Goal: Task Accomplishment & Management: Manage account settings

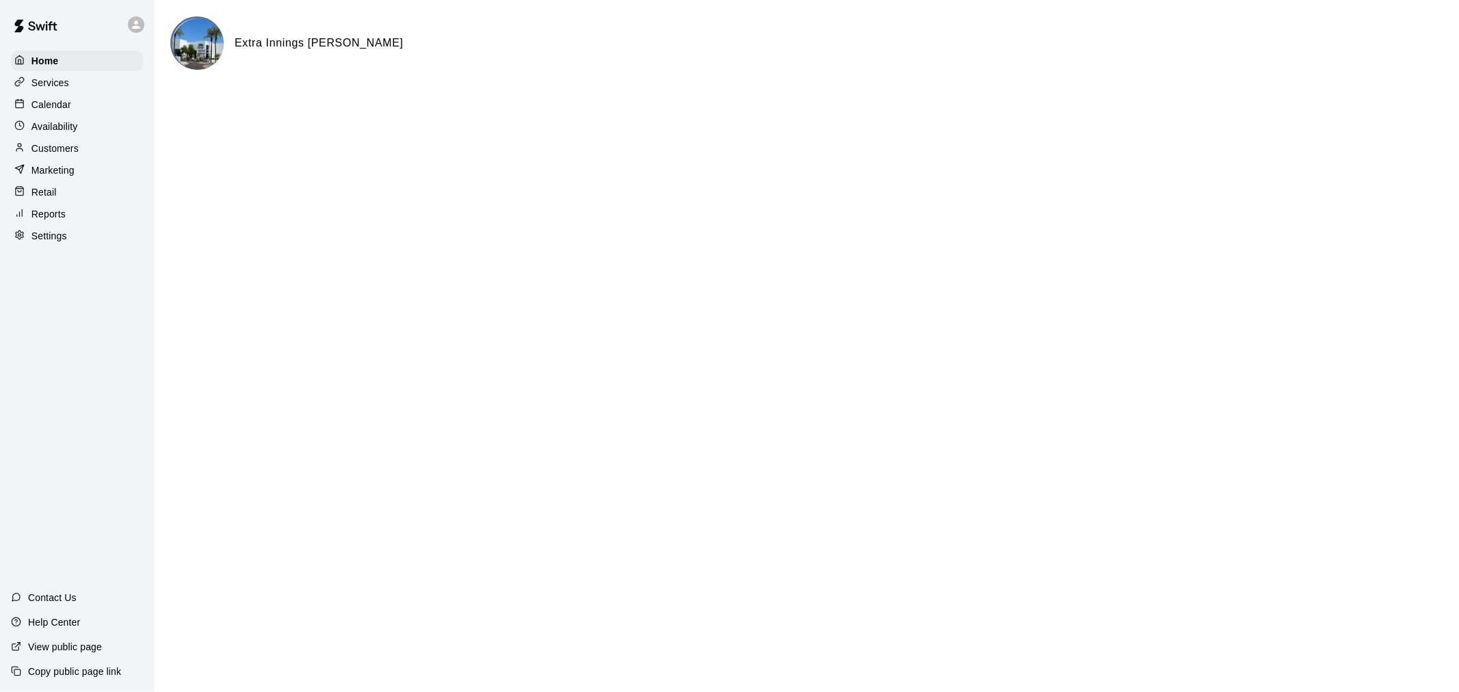
click at [67, 155] on p "Customers" at bounding box center [54, 149] width 47 height 14
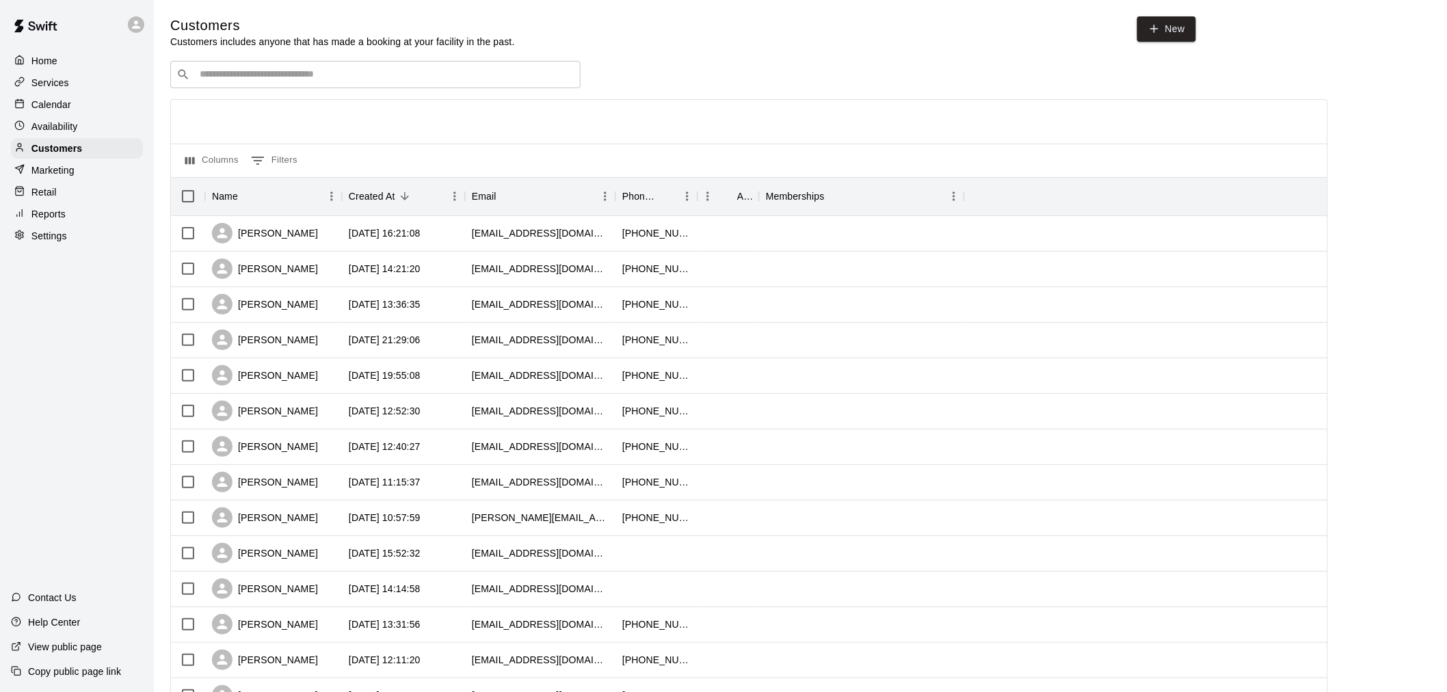
click at [265, 81] on input "Search customers by name or email" at bounding box center [385, 75] width 379 height 14
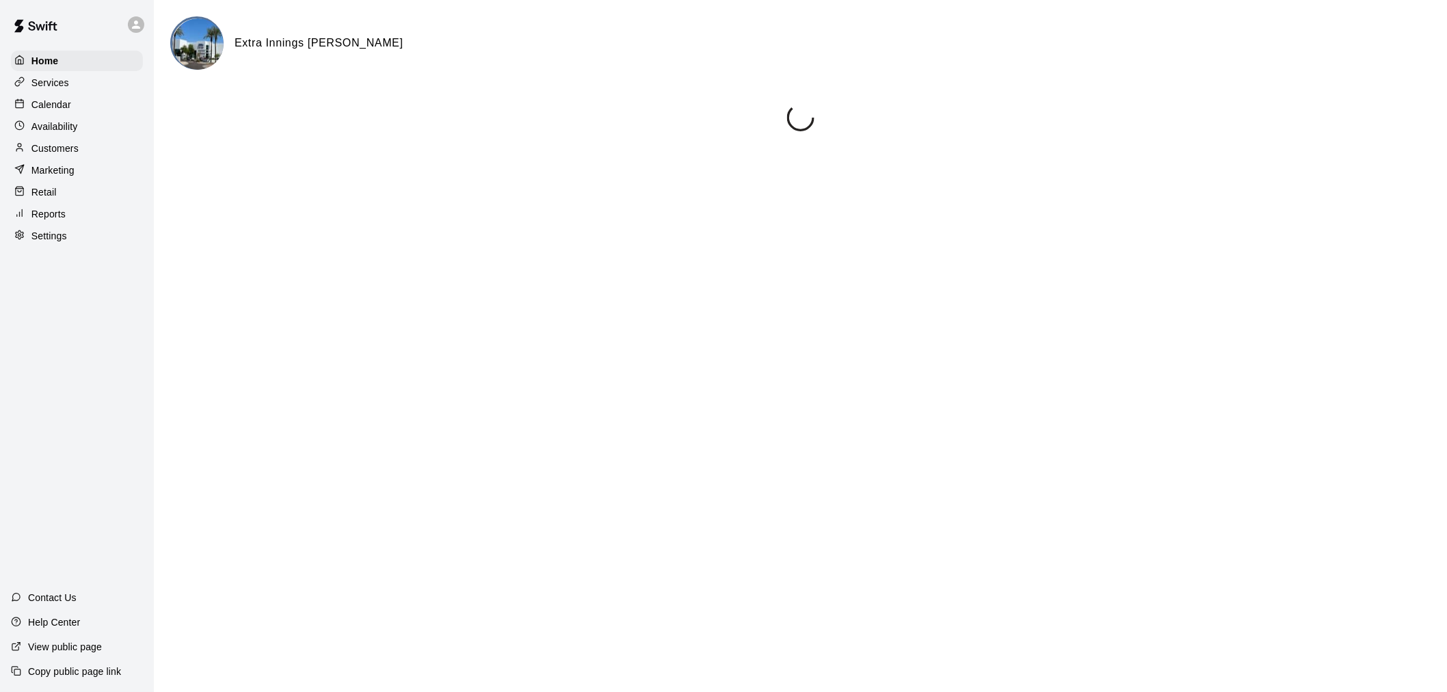
click at [64, 111] on p "Calendar" at bounding box center [51, 105] width 40 height 14
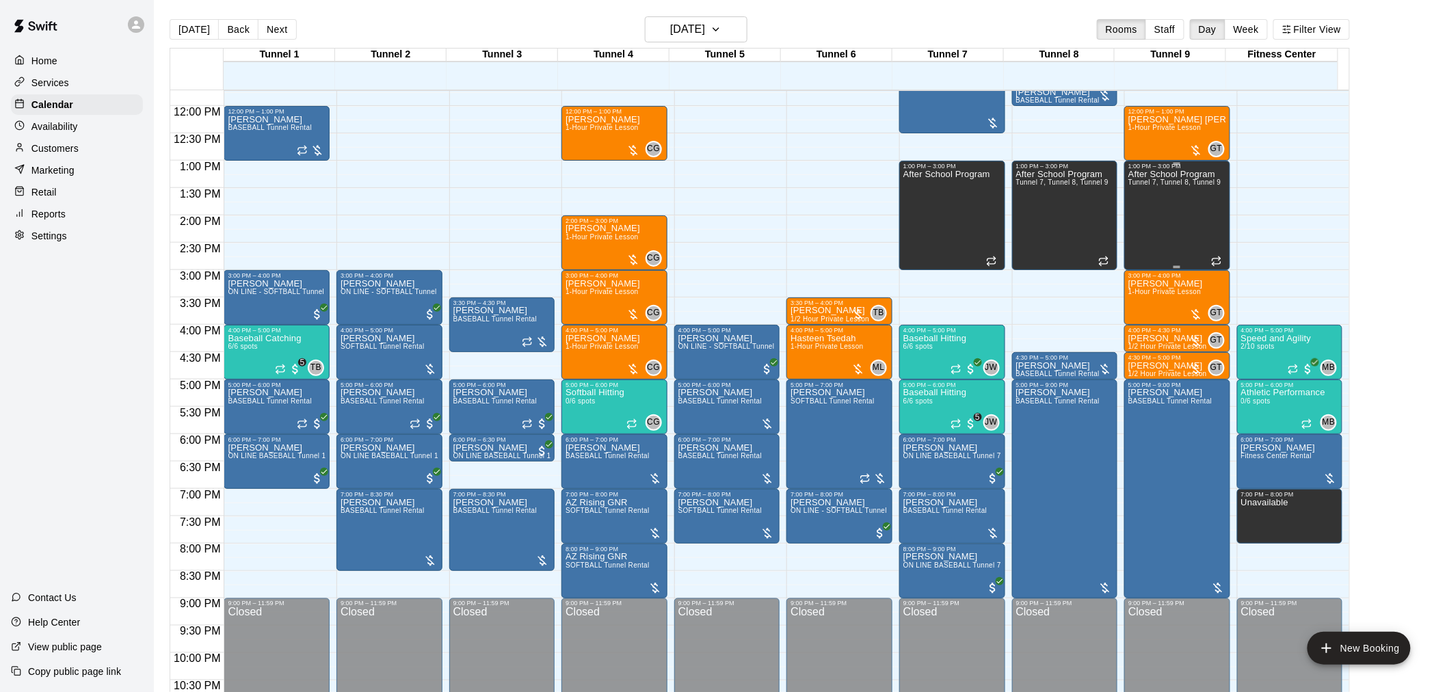
scroll to position [695, 0]
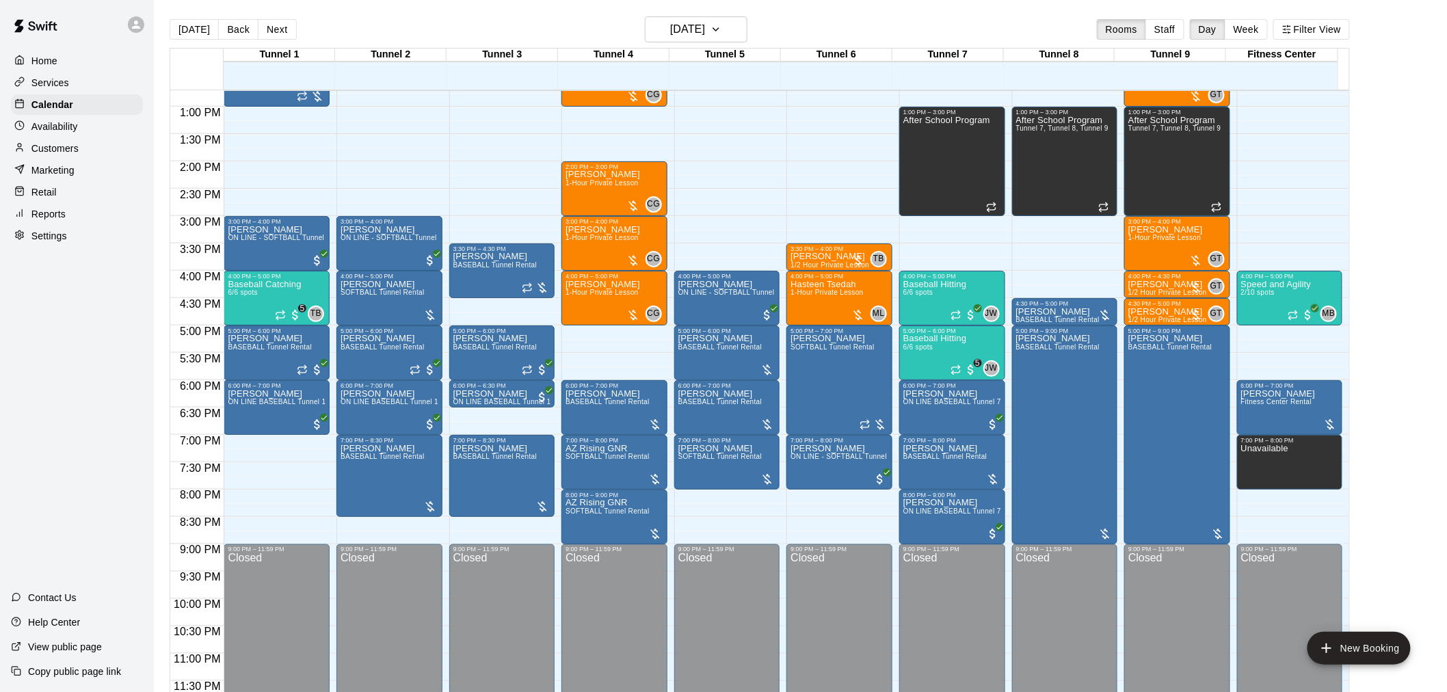
click at [82, 152] on div "Customers" at bounding box center [77, 148] width 132 height 21
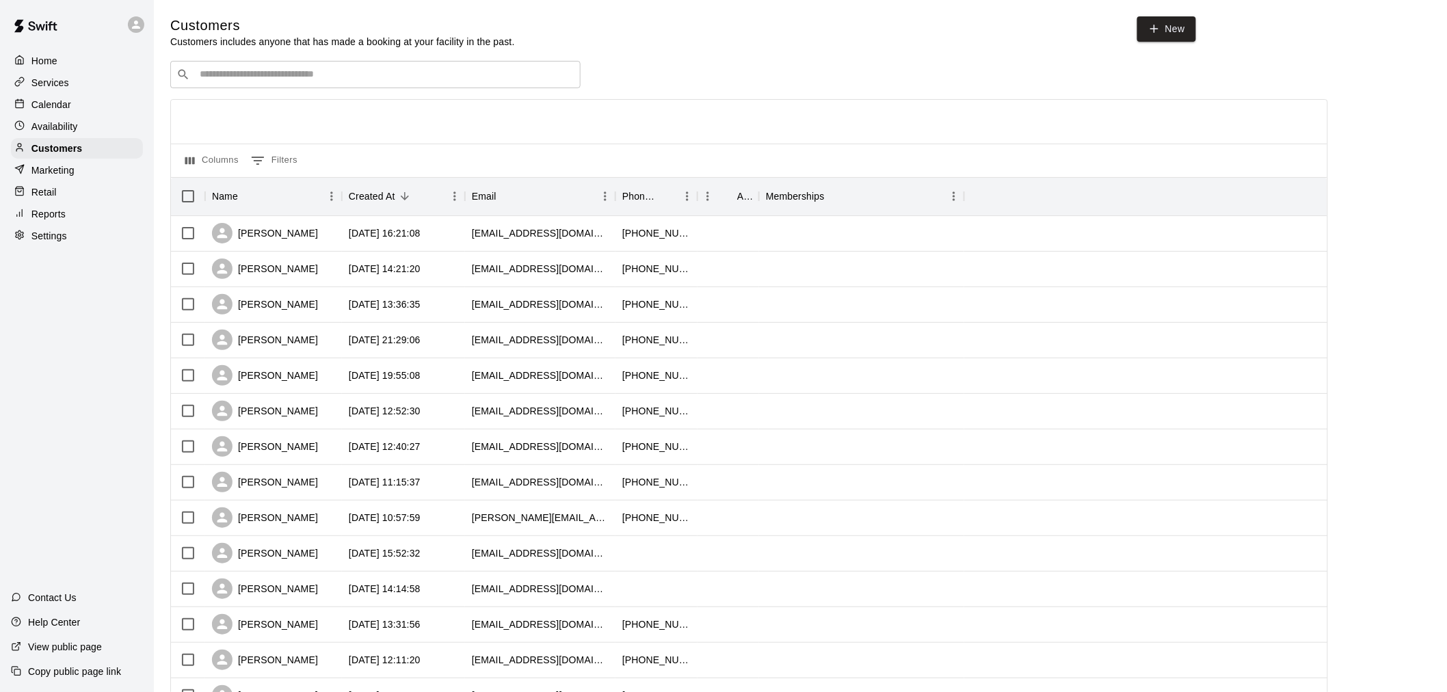
click at [306, 77] on input "Search customers by name or email" at bounding box center [385, 75] width 379 height 14
type input "******"
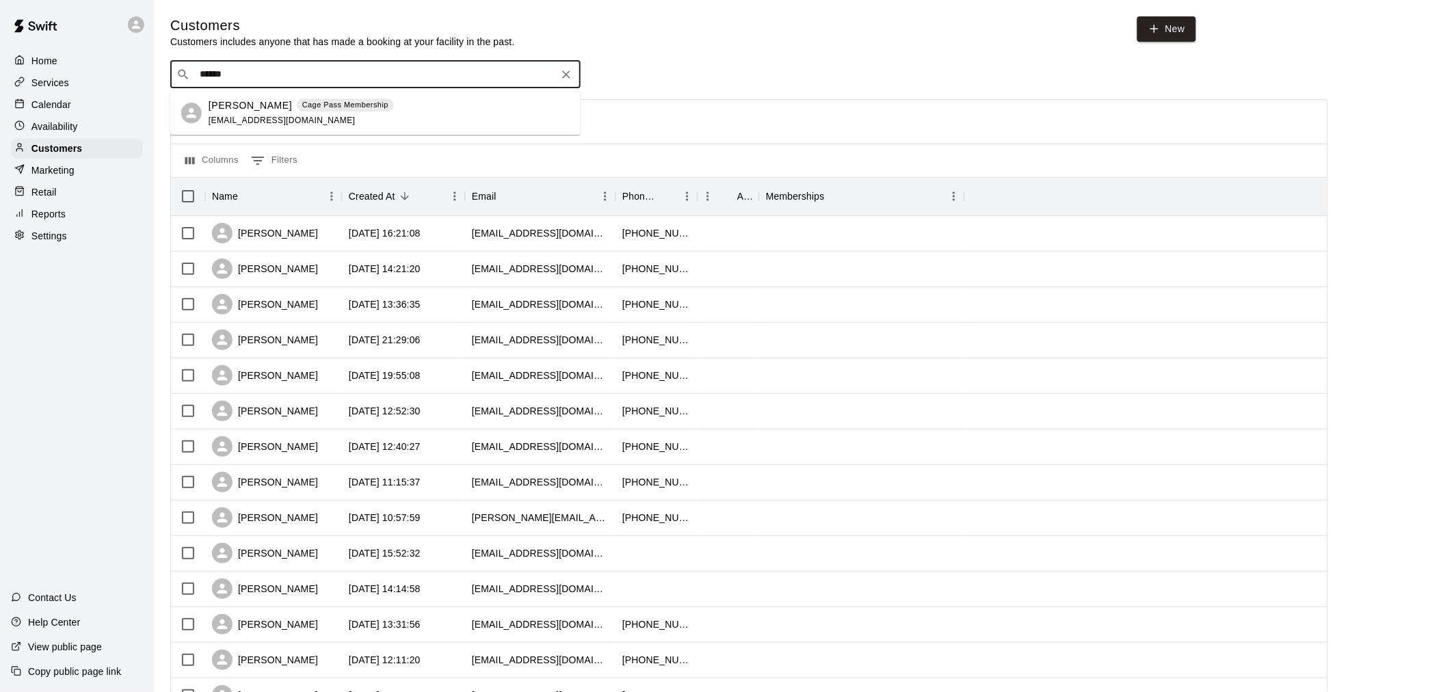
click at [321, 118] on div "Aubrey Forner Cage Pass Membership aubreyforner@gmail.com" at bounding box center [301, 112] width 185 height 29
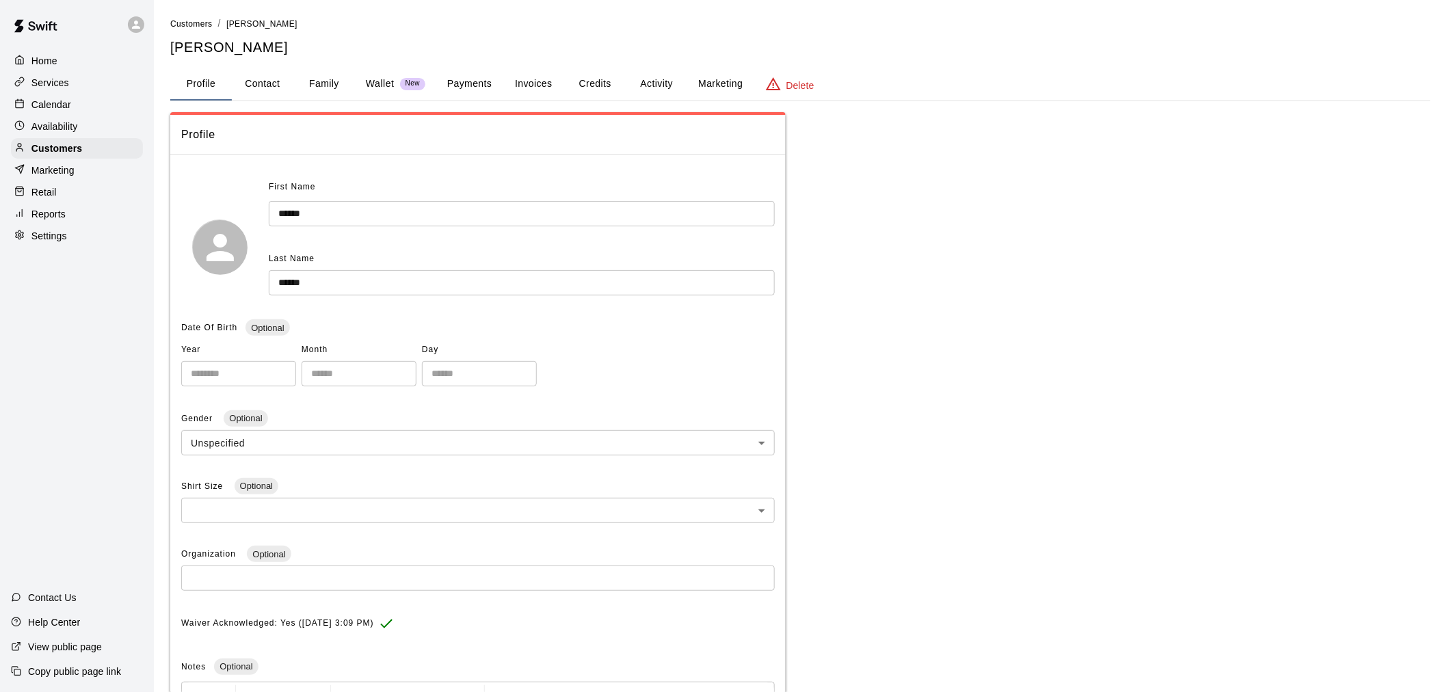
click at [624, 84] on button "Credits" at bounding box center [595, 84] width 62 height 33
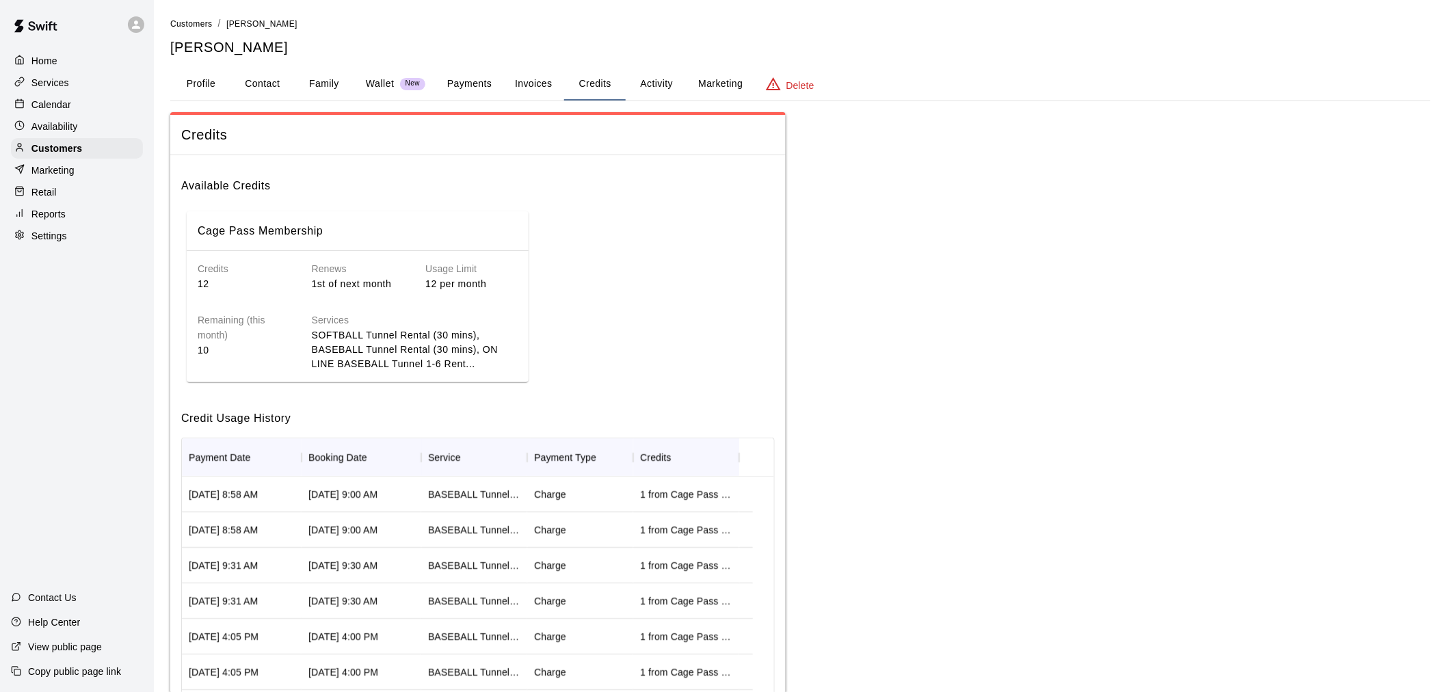
click at [667, 83] on button "Activity" at bounding box center [657, 84] width 62 height 33
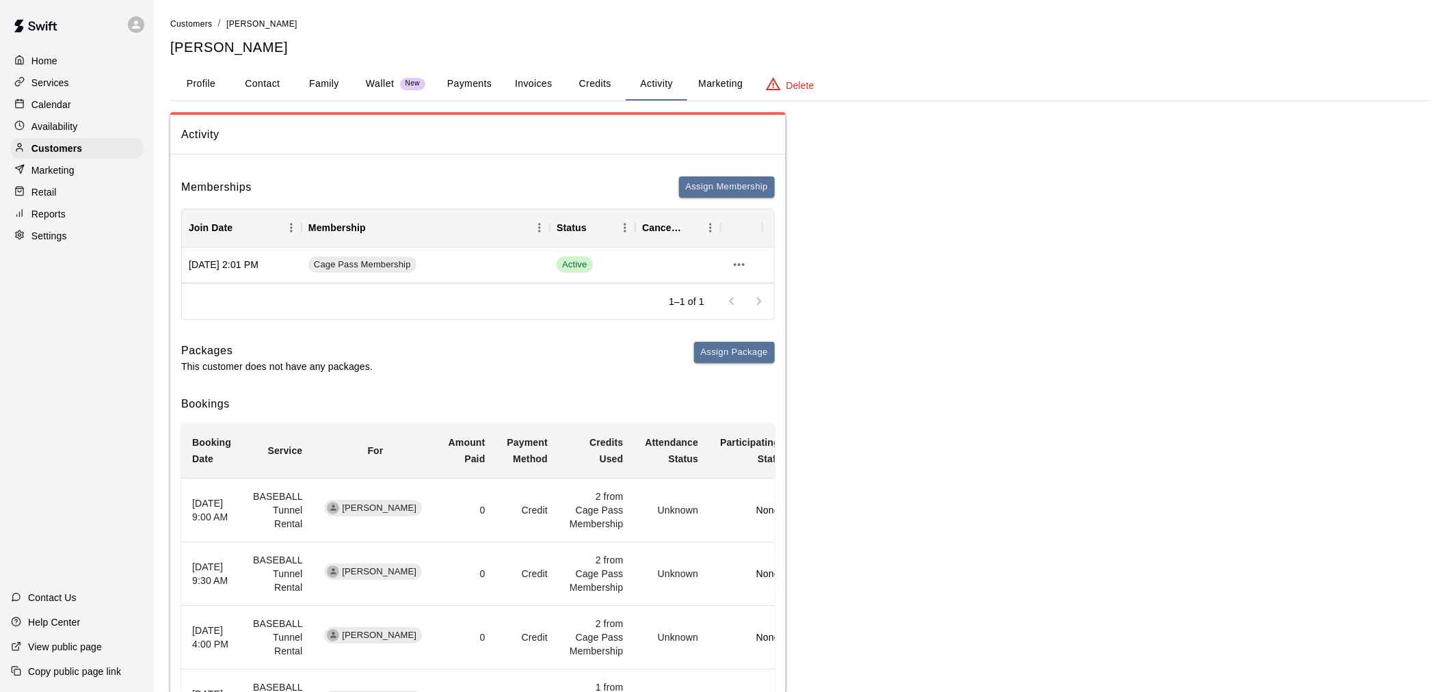
click at [599, 80] on button "Credits" at bounding box center [595, 84] width 62 height 33
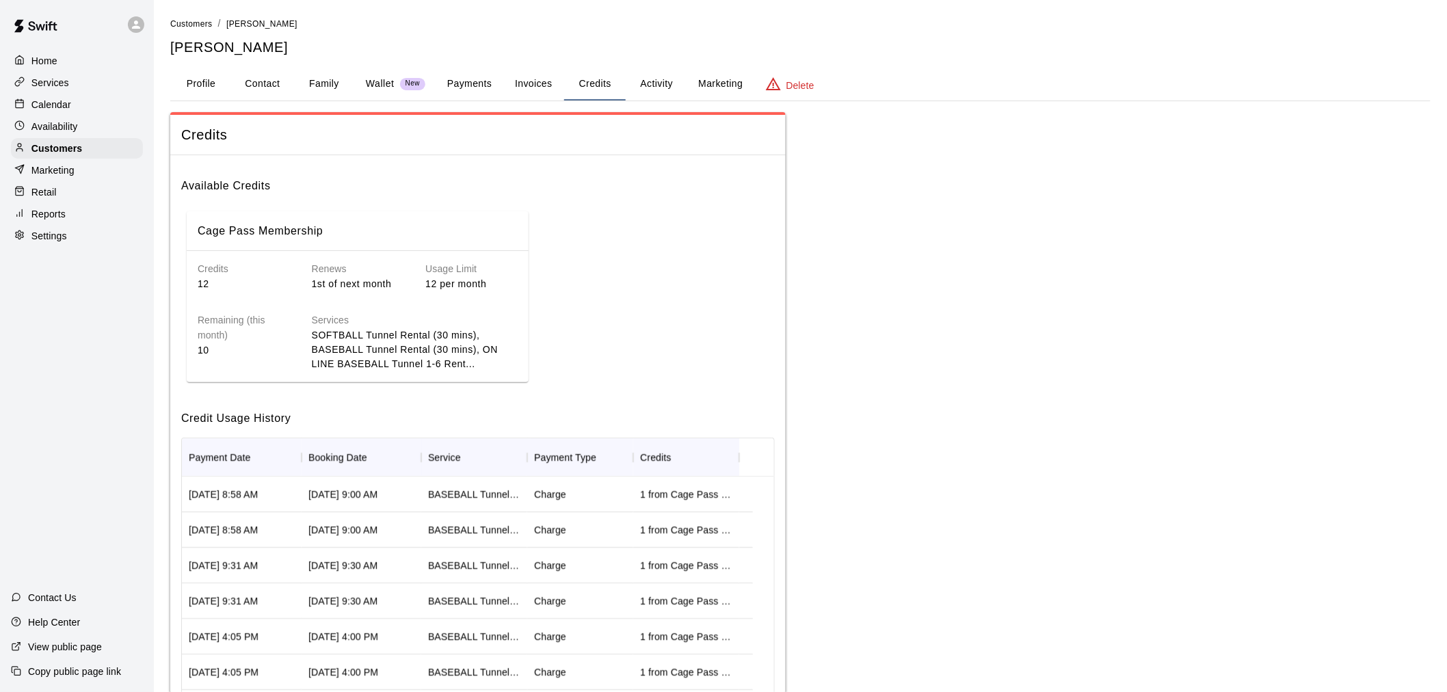
click at [64, 105] on p "Calendar" at bounding box center [51, 105] width 40 height 14
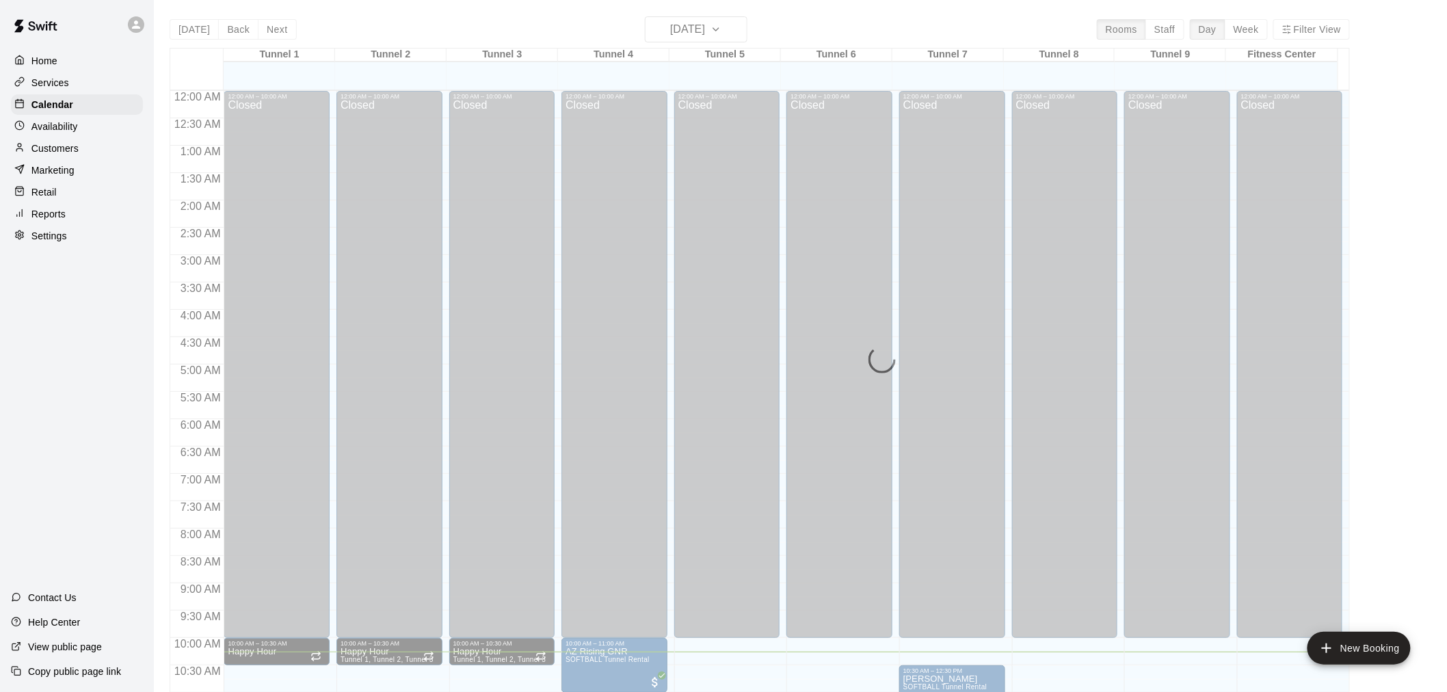
click at [702, 27] on div "Today Back Next Wednesday Aug 13 Rooms Staff Day Week Filter View Tunnel 1 13 W…" at bounding box center [760, 362] width 1180 height 692
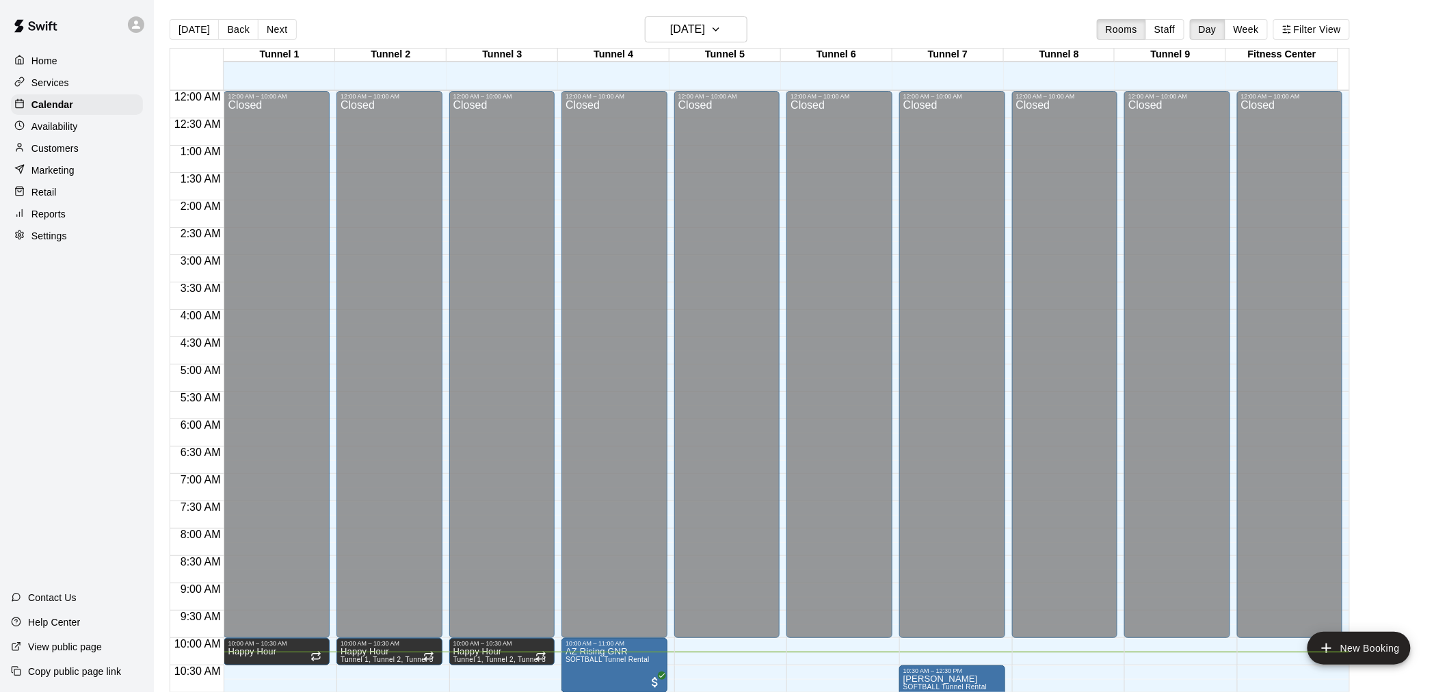
scroll to position [561, 0]
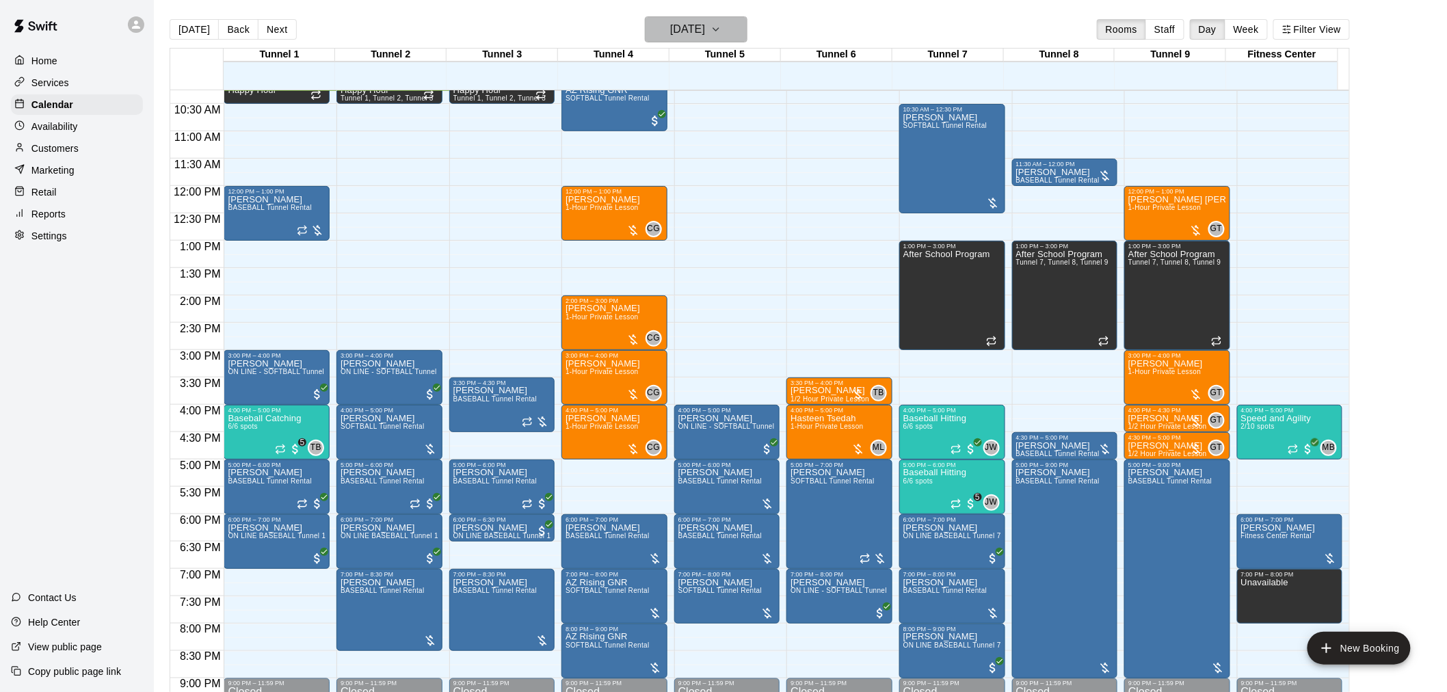
click at [705, 31] on h6 "Wednesday Aug 13" at bounding box center [687, 29] width 35 height 19
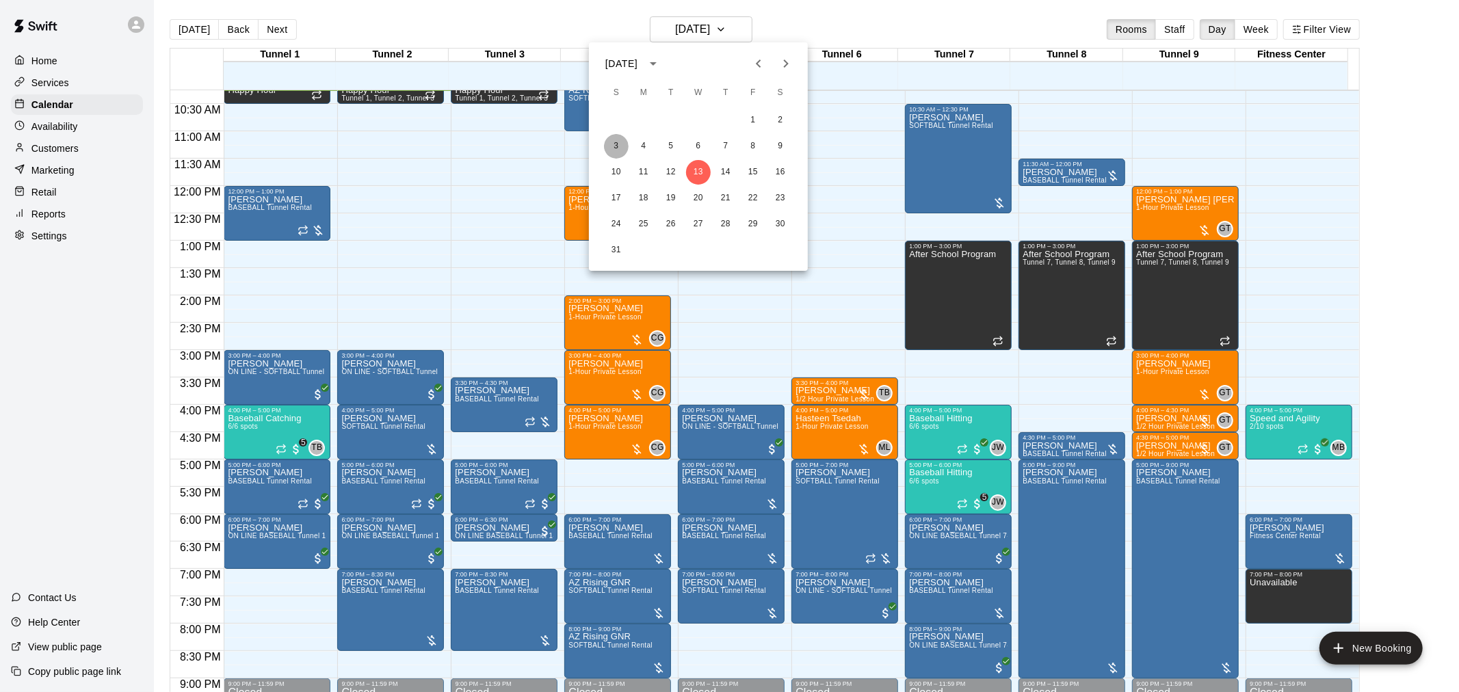
click at [622, 142] on button "3" at bounding box center [616, 146] width 25 height 25
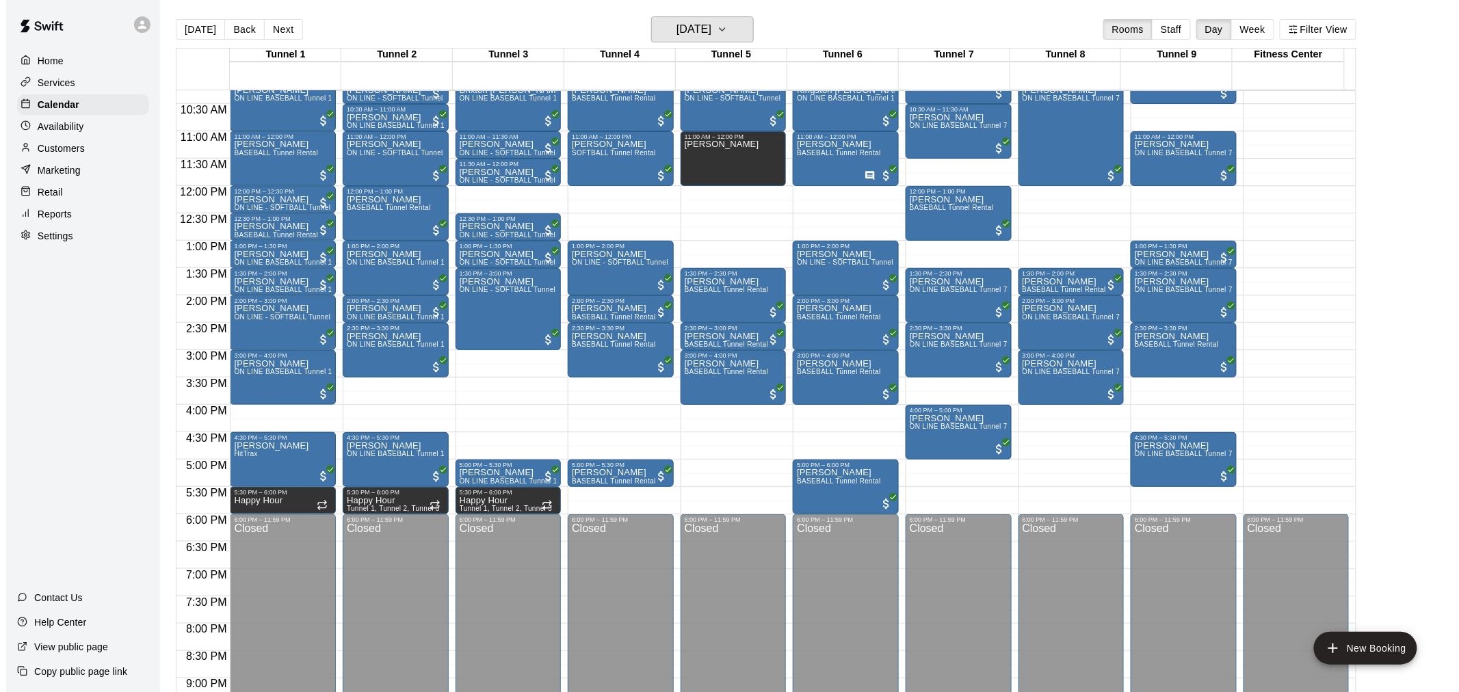
scroll to position [409, 0]
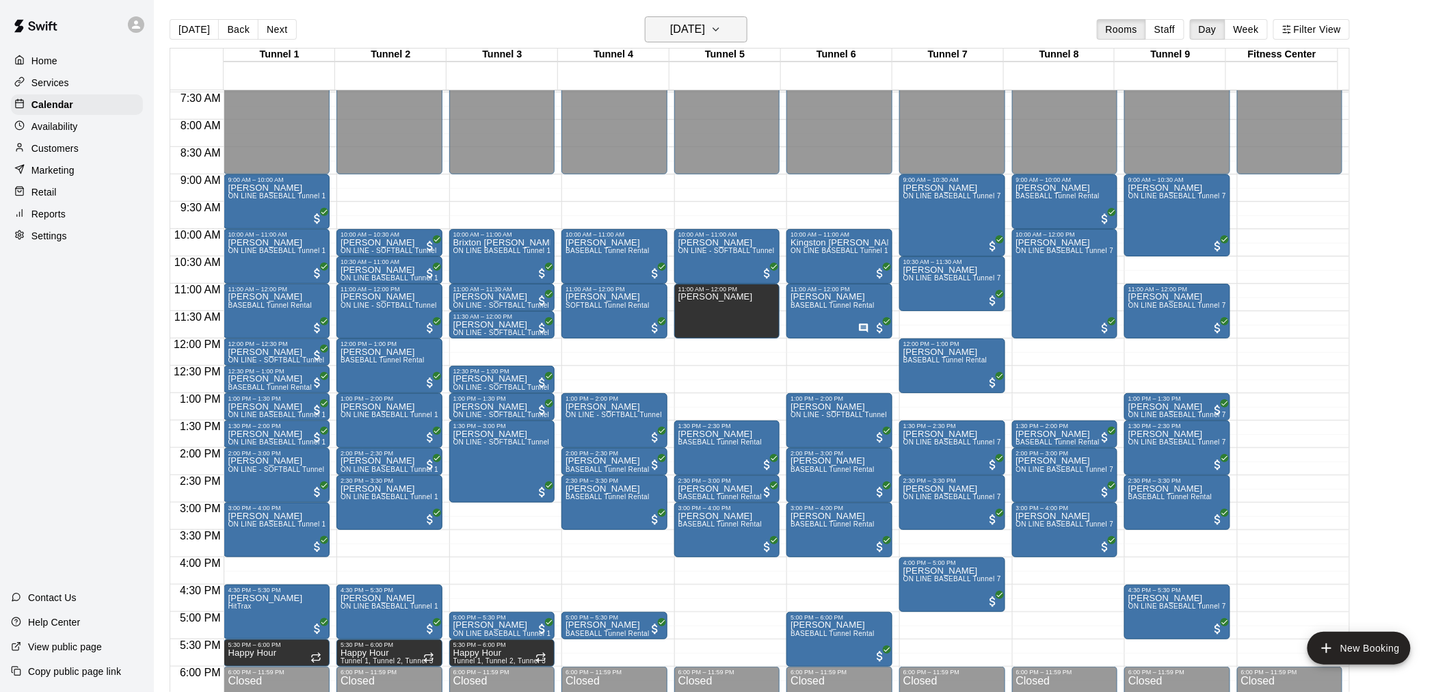
click at [721, 29] on icon "button" at bounding box center [715, 29] width 11 height 16
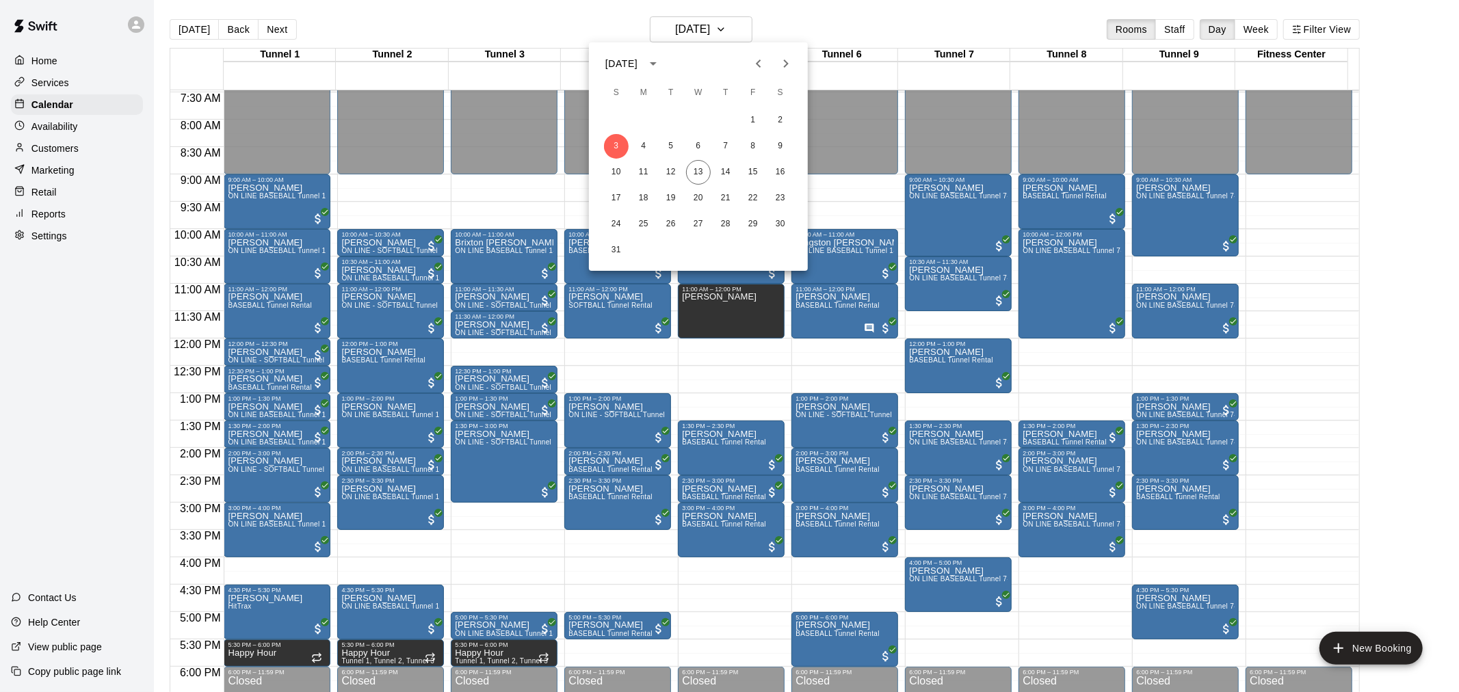
click at [1024, 187] on div at bounding box center [729, 346] width 1459 height 692
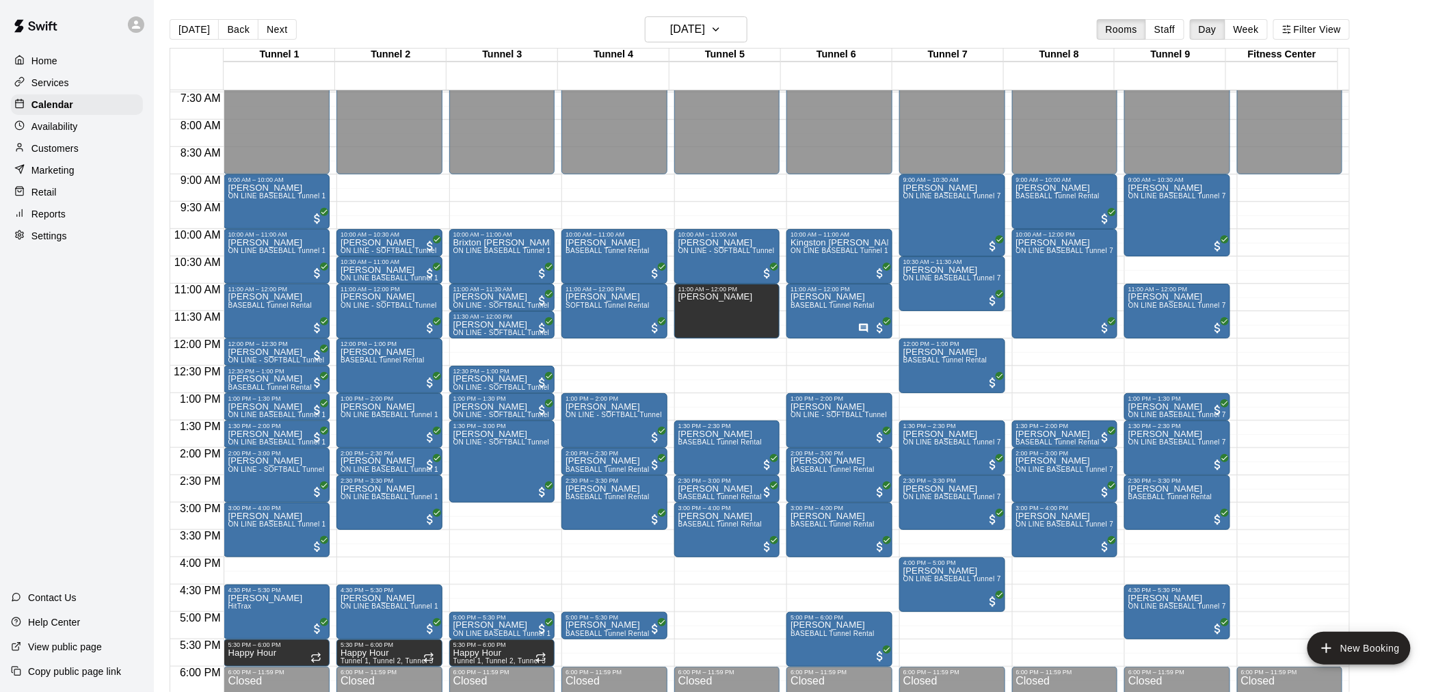
click at [1024, 188] on p "Aubrey Forner" at bounding box center [1058, 188] width 84 height 0
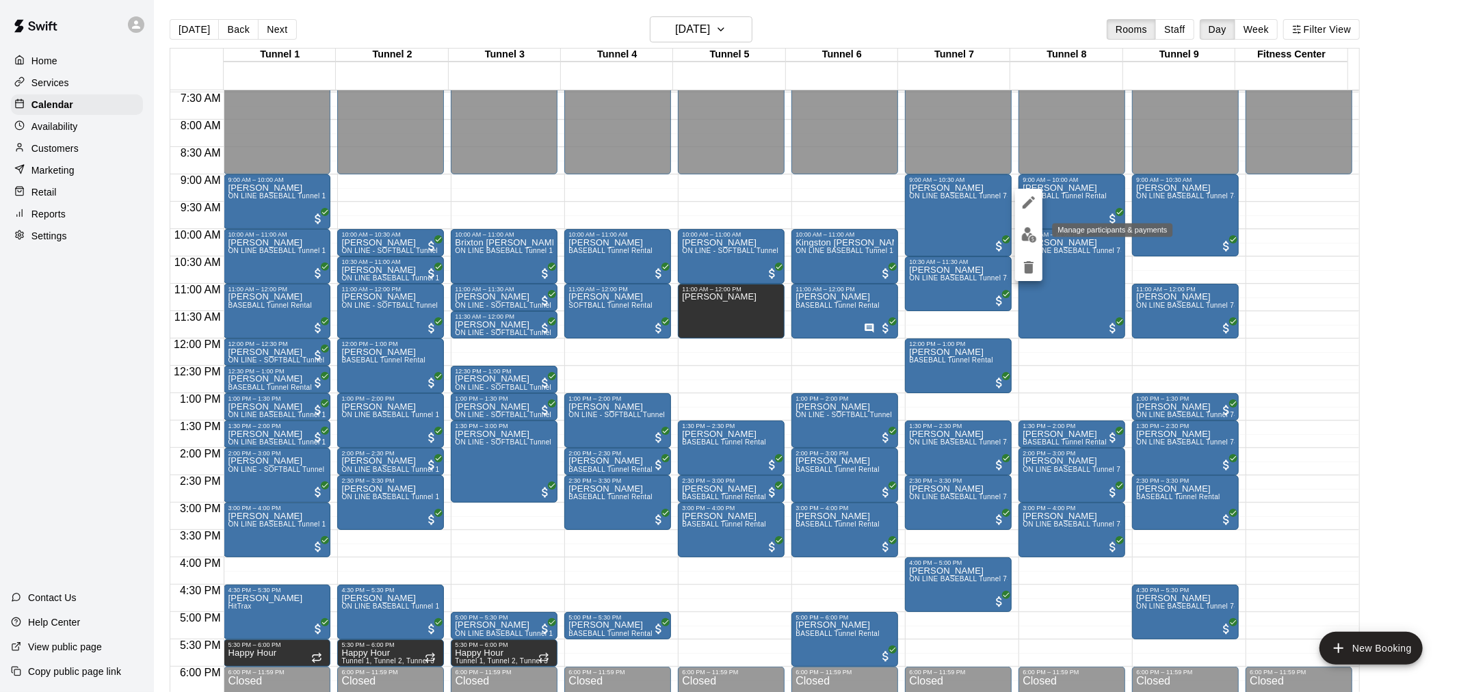
click at [1024, 237] on img "edit" at bounding box center [1029, 235] width 16 height 16
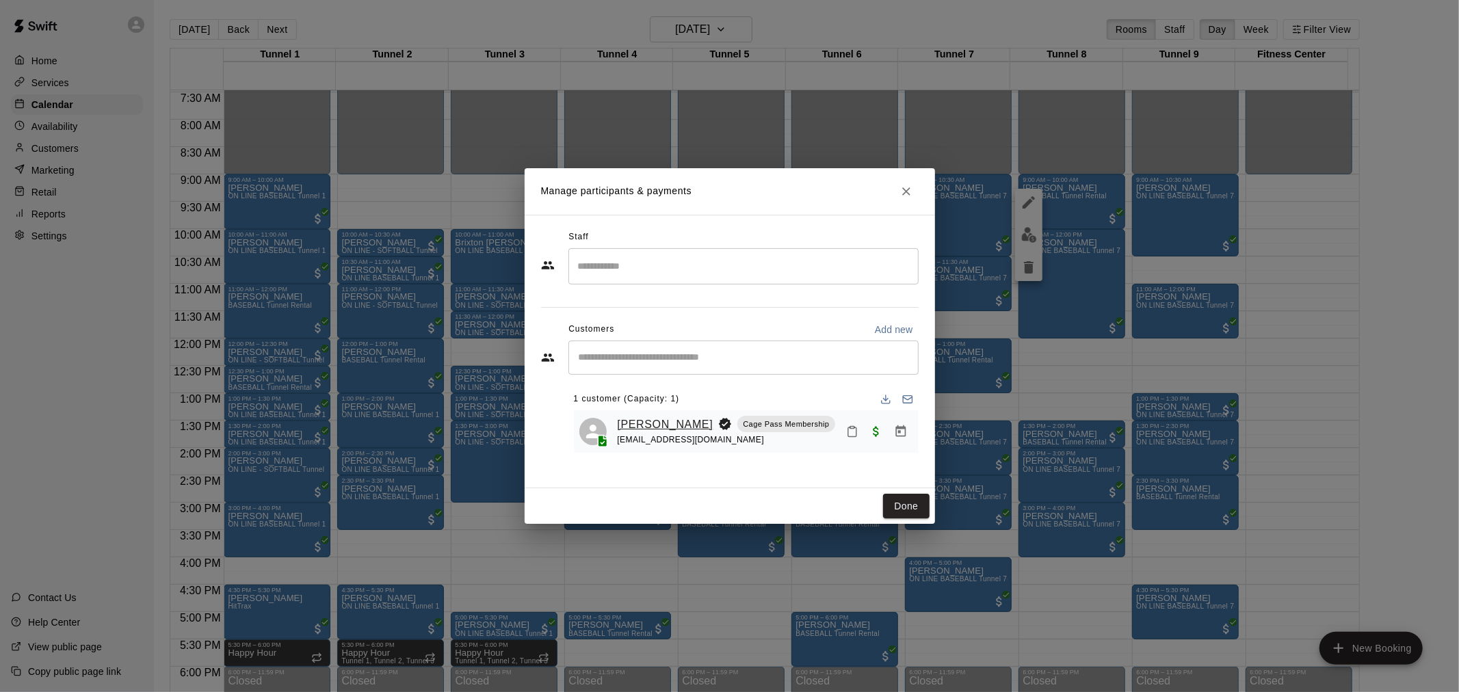
click at [658, 422] on link "Aubrey Forner" at bounding box center [665, 425] width 96 height 18
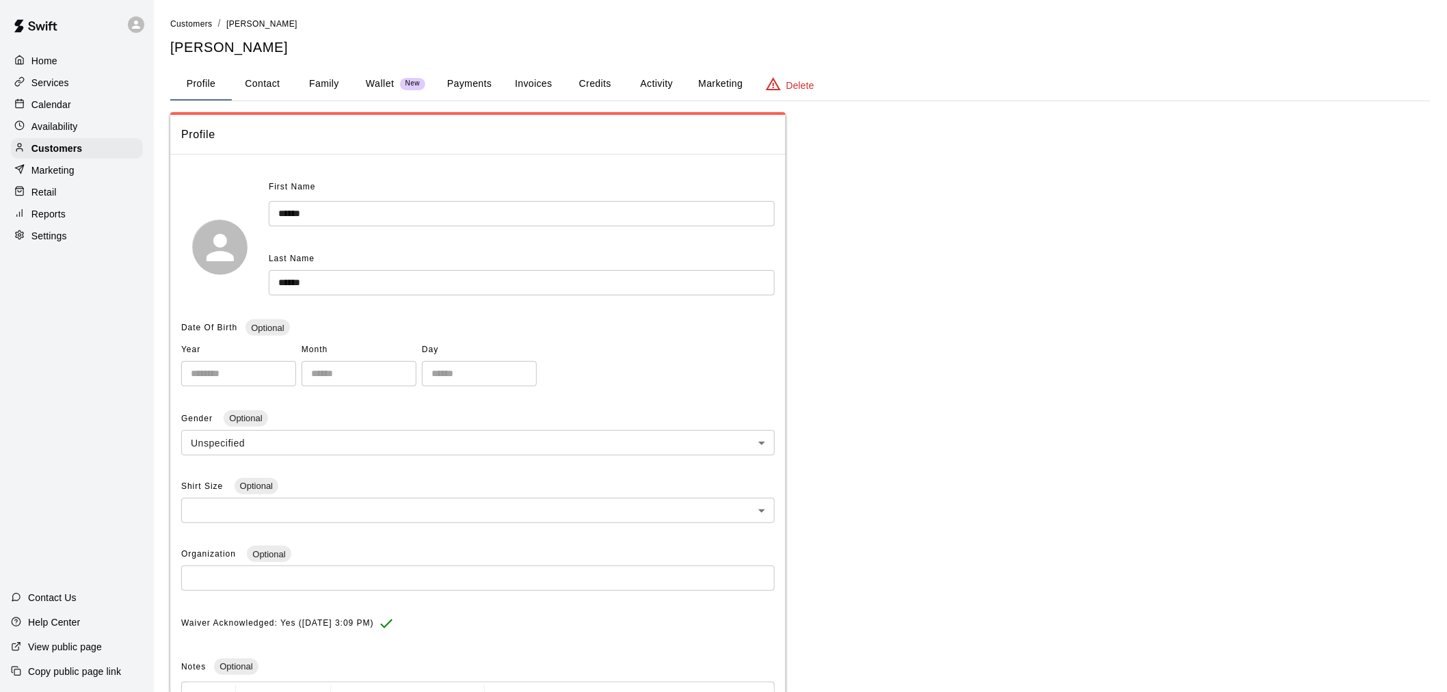
click at [609, 88] on button "Credits" at bounding box center [595, 84] width 62 height 33
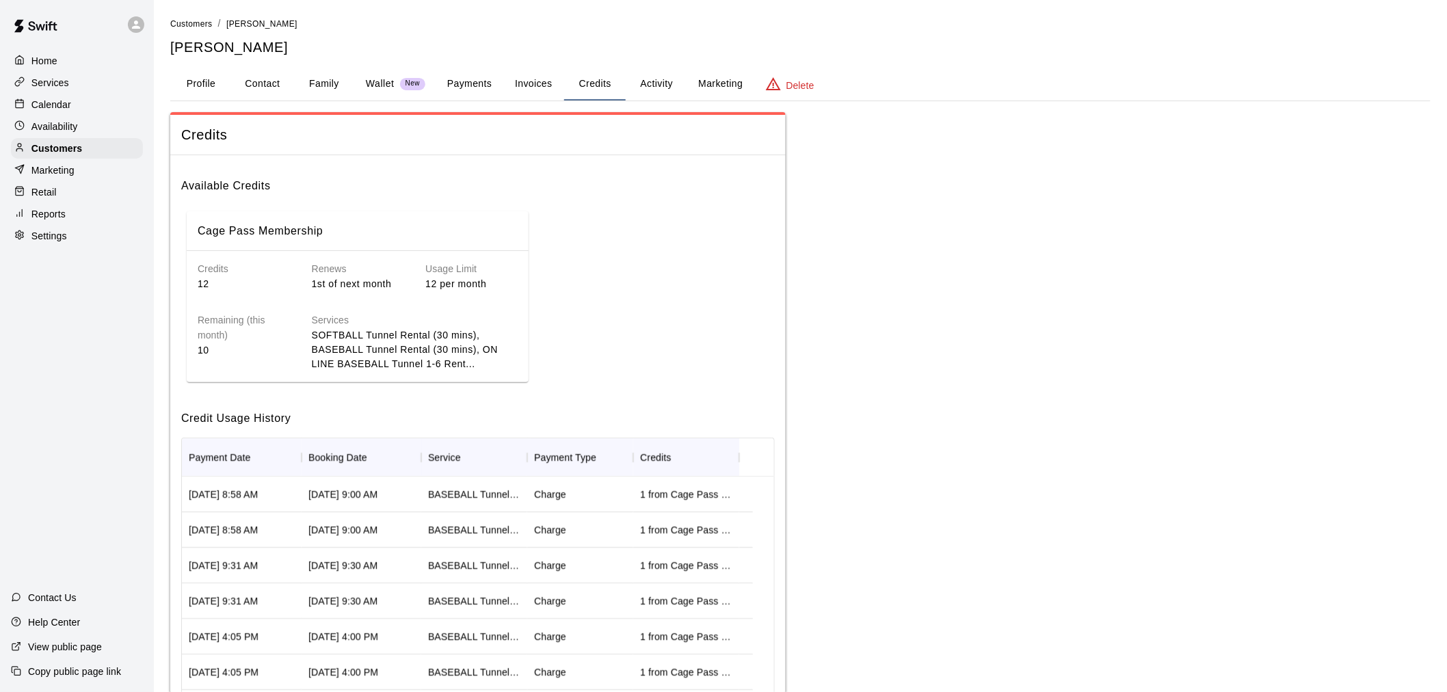
click at [544, 94] on button "Invoices" at bounding box center [534, 84] width 62 height 33
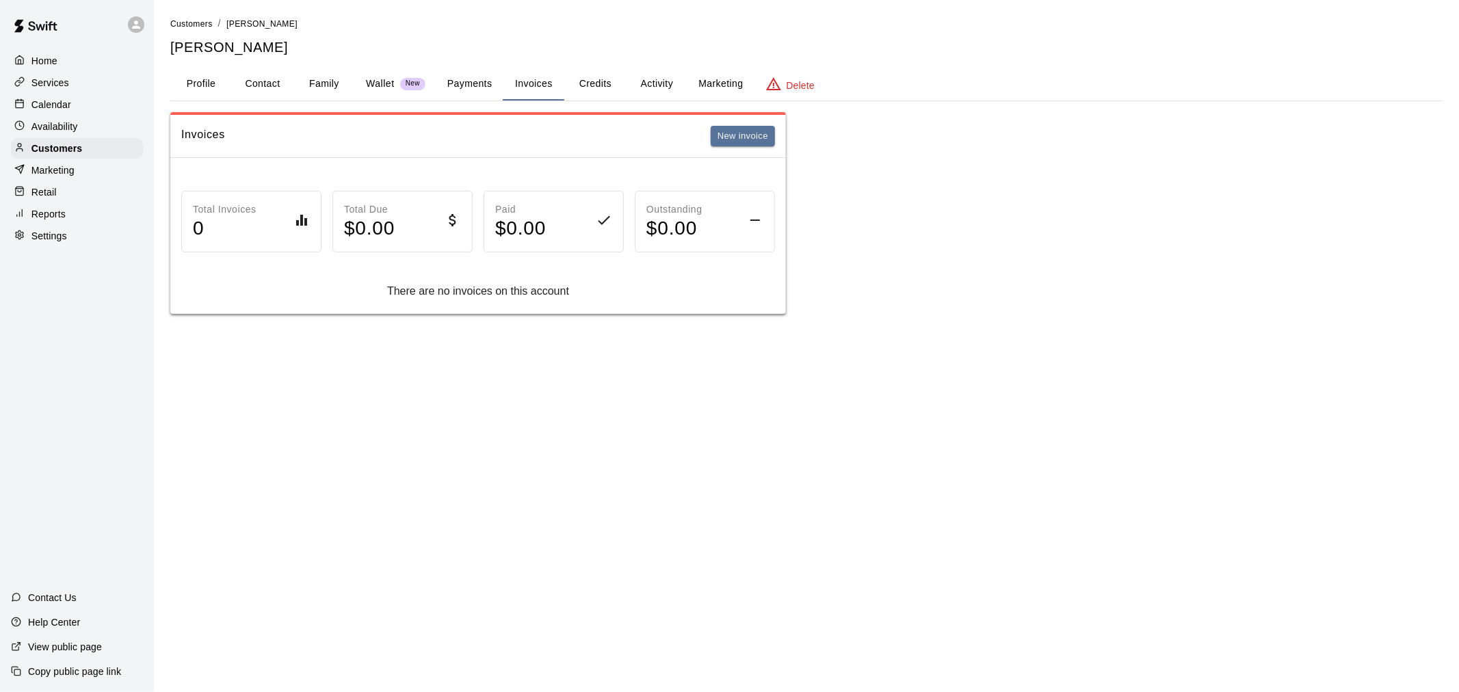
click at [654, 87] on button "Activity" at bounding box center [657, 84] width 62 height 33
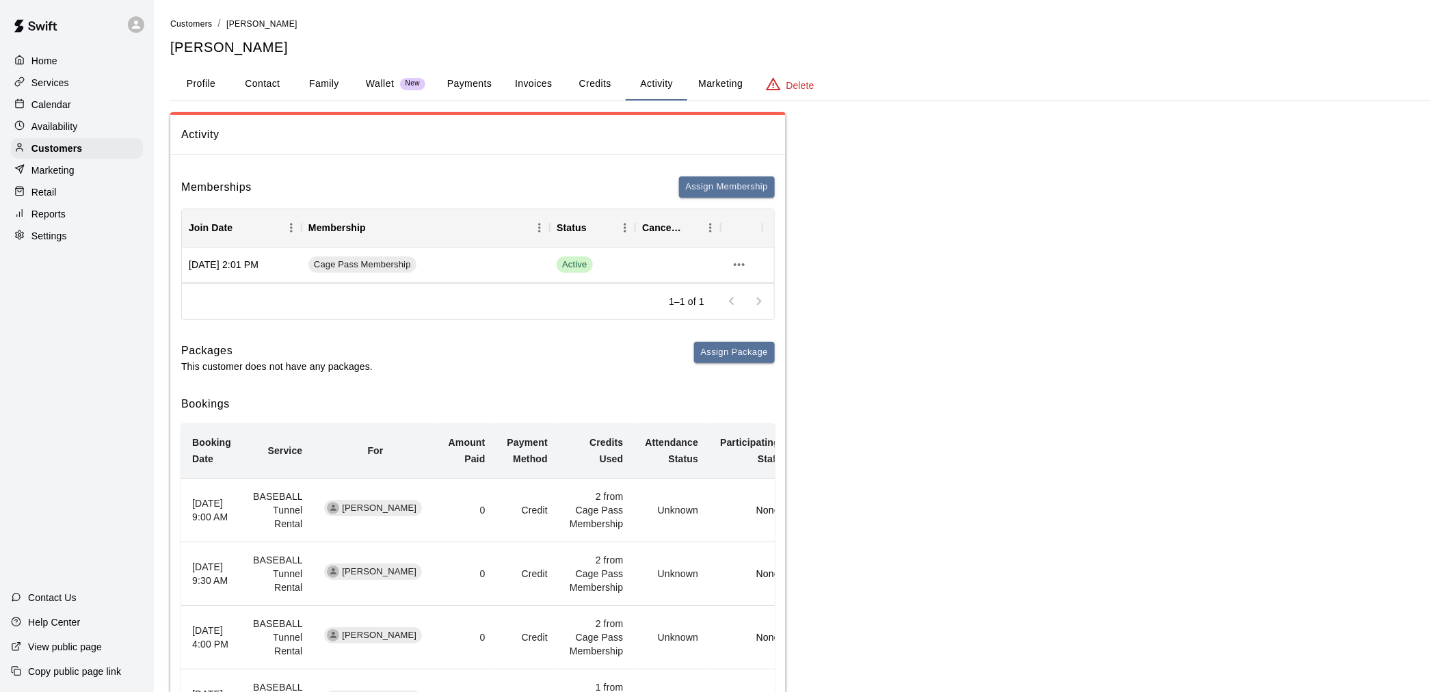
click at [488, 78] on button "Payments" at bounding box center [469, 84] width 66 height 33
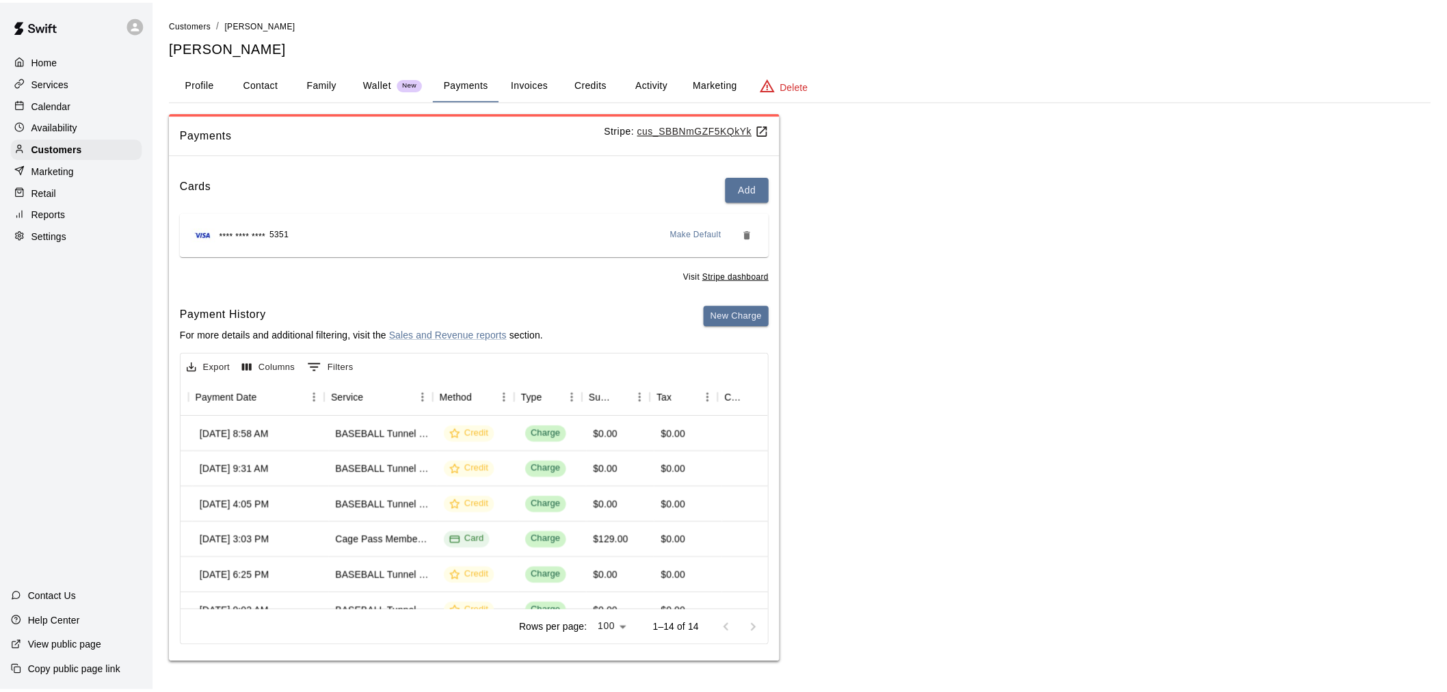
scroll to position [0, 166]
click at [597, 83] on button "Credits" at bounding box center [595, 84] width 62 height 33
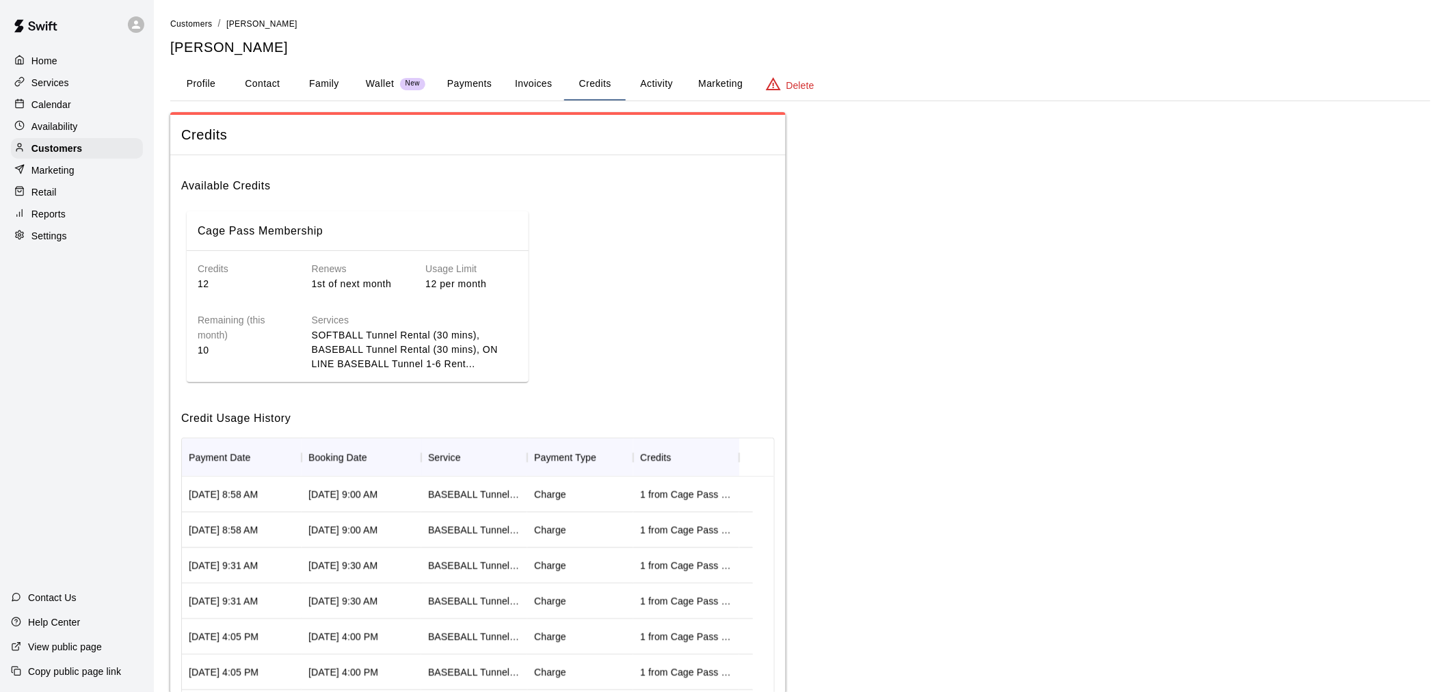
click at [664, 87] on button "Activity" at bounding box center [657, 84] width 62 height 33
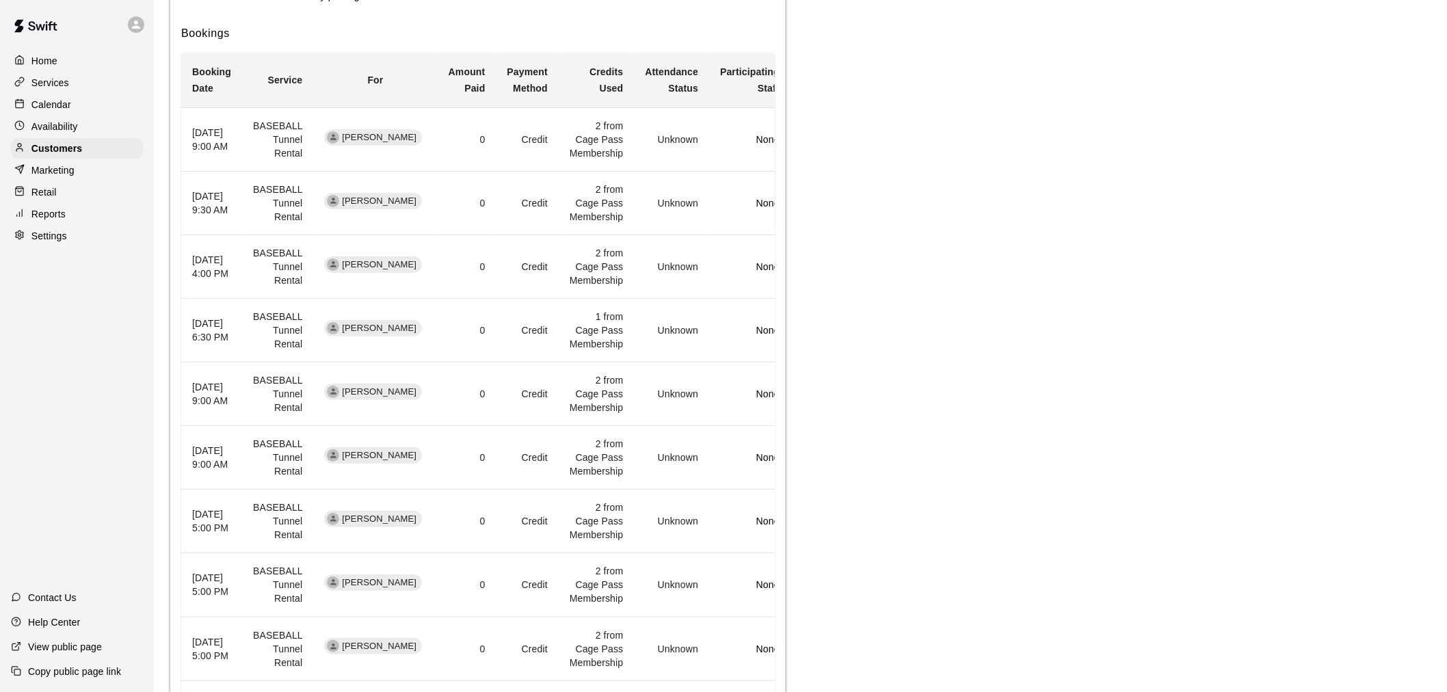
scroll to position [349, 0]
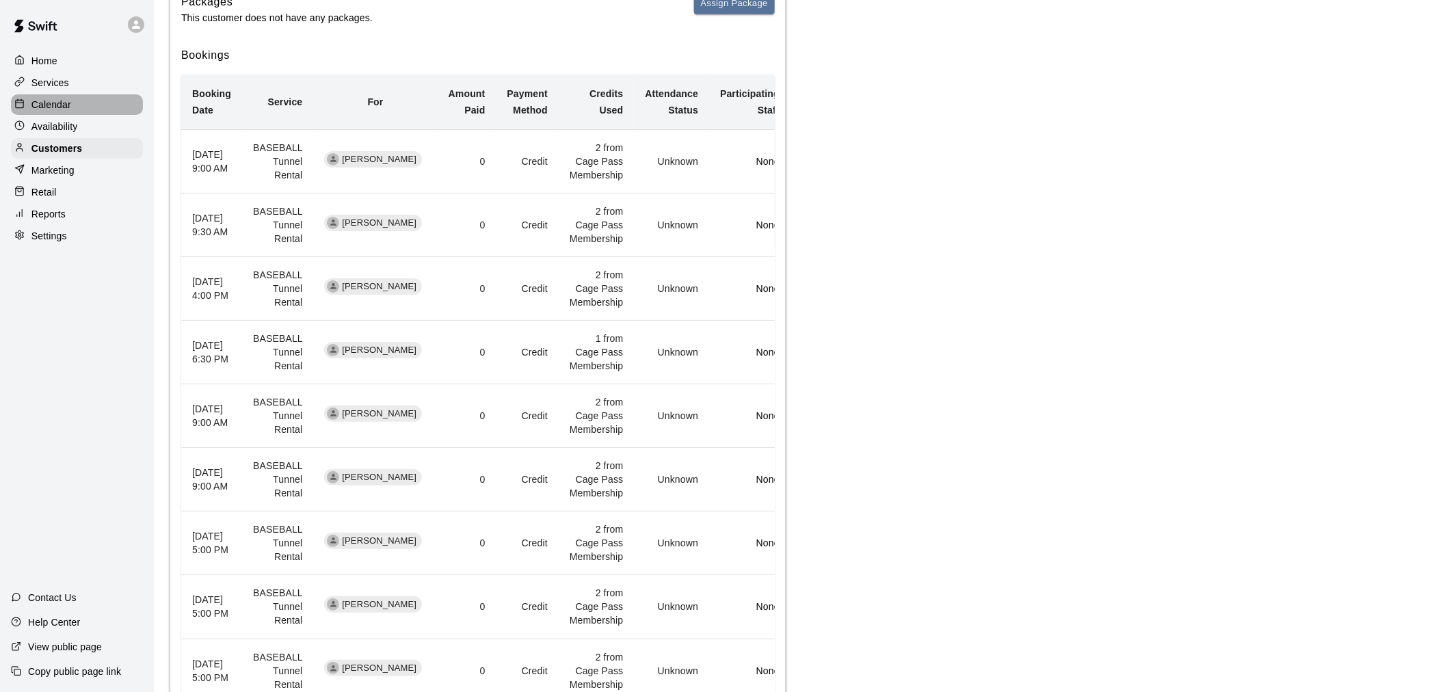
click at [91, 103] on div "Calendar" at bounding box center [77, 104] width 132 height 21
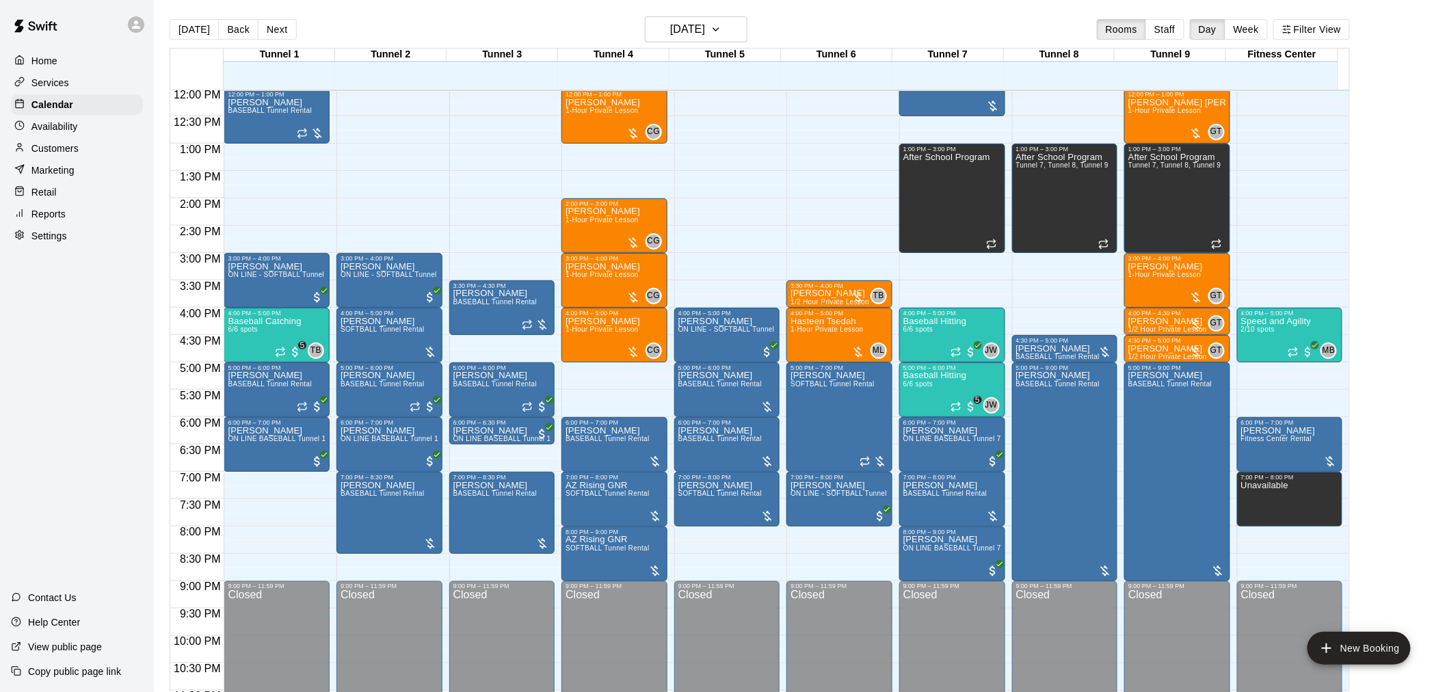
scroll to position [695, 0]
